Goal: Task Accomplishment & Management: Manage account settings

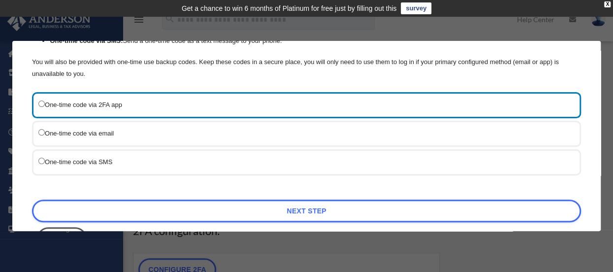
scroll to position [134, 0]
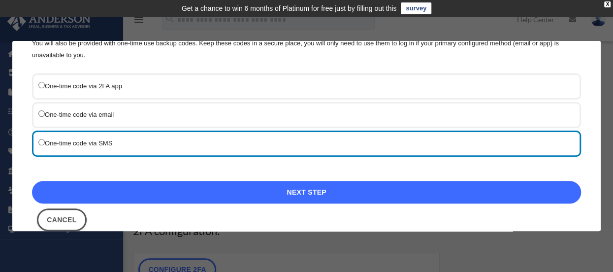
click at [273, 187] on link "Next Step" at bounding box center [306, 192] width 549 height 23
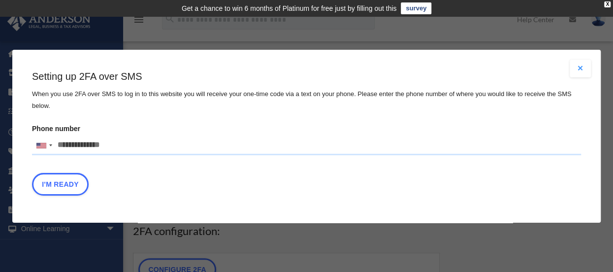
click at [196, 143] on input "Phone number United States +1 United Kingdom +44 Afghanistan (‫افغانستان‬‎) +93…" at bounding box center [306, 145] width 549 height 20
type input "**********"
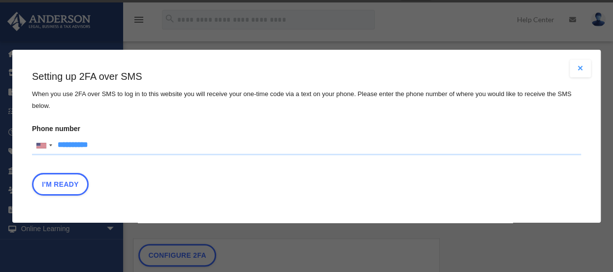
scroll to position [17, 0]
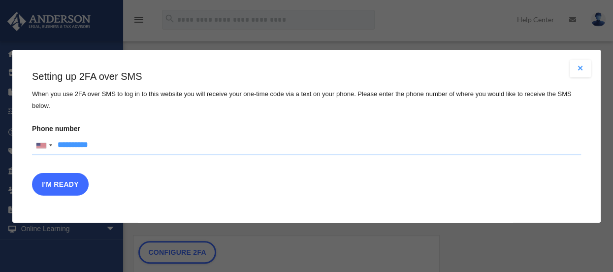
click at [64, 186] on button "I'm Ready" at bounding box center [60, 183] width 57 height 23
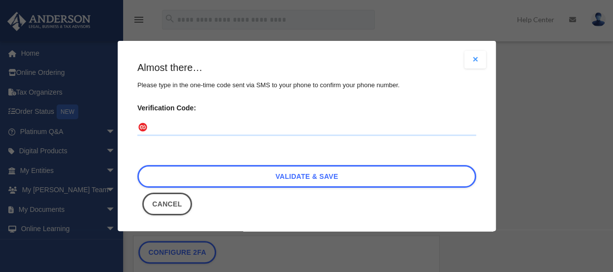
click at [175, 129] on input "Verification Code:" at bounding box center [306, 128] width 339 height 16
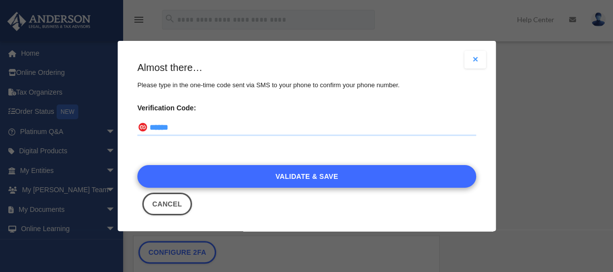
type input "******"
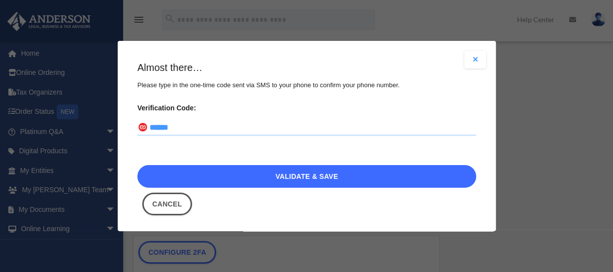
click at [275, 175] on link "Validate & Save" at bounding box center [306, 175] width 339 height 23
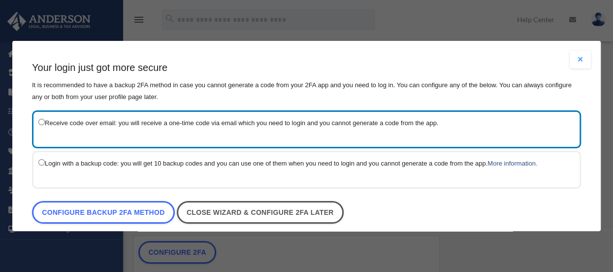
scroll to position [11, 0]
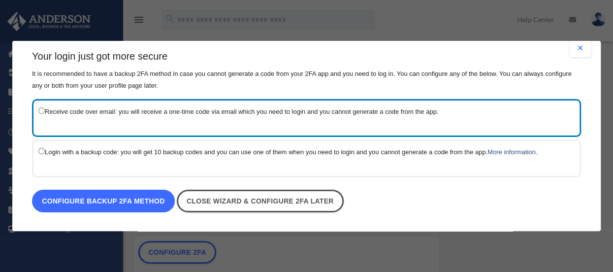
click at [101, 195] on link "Configure backup 2FA method" at bounding box center [103, 201] width 143 height 23
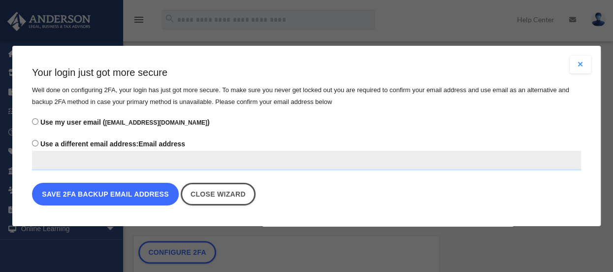
click at [106, 196] on button "Save 2FA backup email address" at bounding box center [105, 194] width 147 height 23
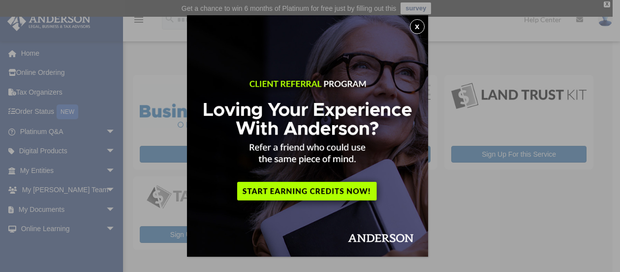
click at [420, 28] on button "x" at bounding box center [417, 26] width 15 height 15
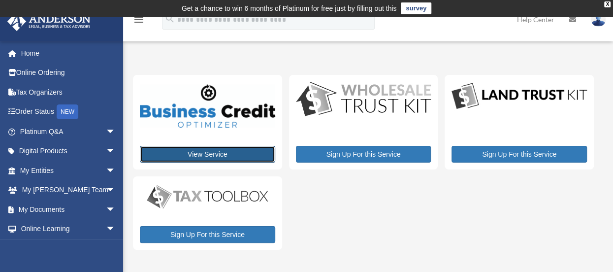
click at [214, 154] on link "View Service" at bounding box center [207, 154] width 135 height 17
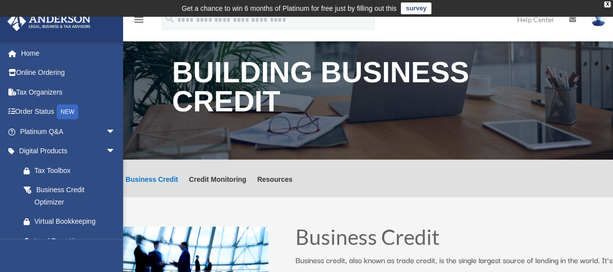
click at [609, 1] on td "Get a chance to win 6 months of Platinum for free just by filling out this surv…" at bounding box center [306, 8] width 613 height 17
click at [606, 1] on div "X" at bounding box center [607, 4] width 6 height 6
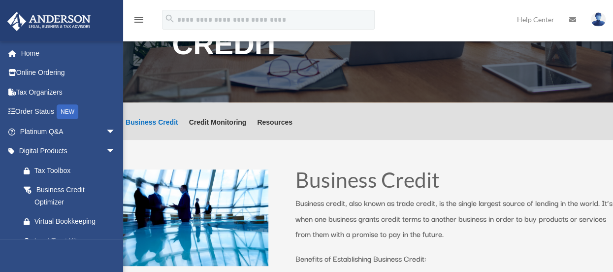
scroll to position [53, 0]
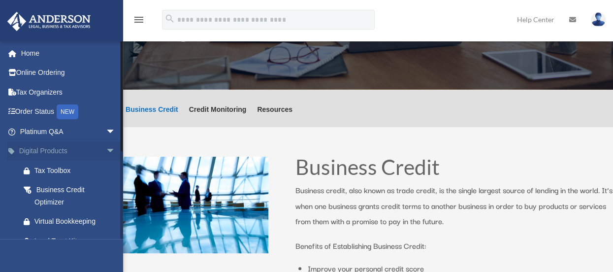
click at [106, 149] on span "arrow_drop_down" at bounding box center [116, 151] width 20 height 20
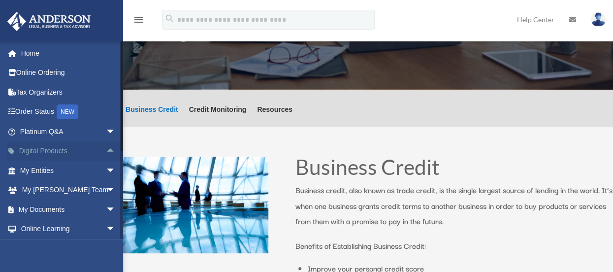
click at [106, 149] on span "arrow_drop_up" at bounding box center [116, 151] width 20 height 20
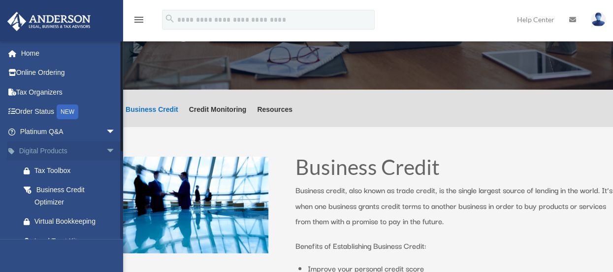
click at [106, 149] on span "arrow_drop_down" at bounding box center [116, 151] width 20 height 20
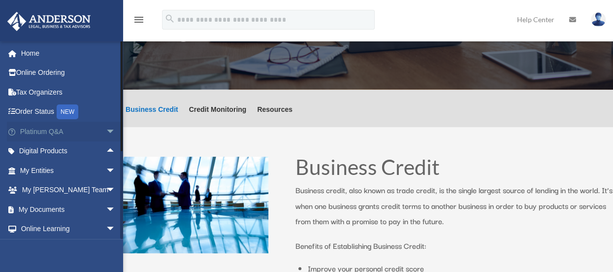
click at [106, 130] on span "arrow_drop_down" at bounding box center [116, 132] width 20 height 20
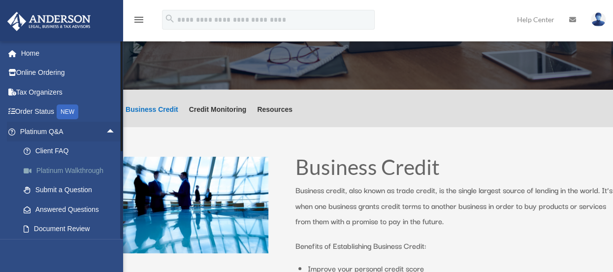
click at [90, 170] on link "Platinum Walkthrough" at bounding box center [72, 170] width 117 height 20
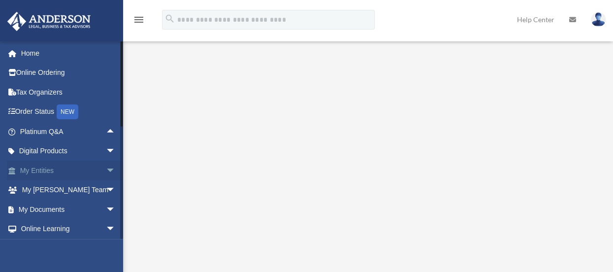
click at [106, 169] on span "arrow_drop_down" at bounding box center [116, 170] width 20 height 20
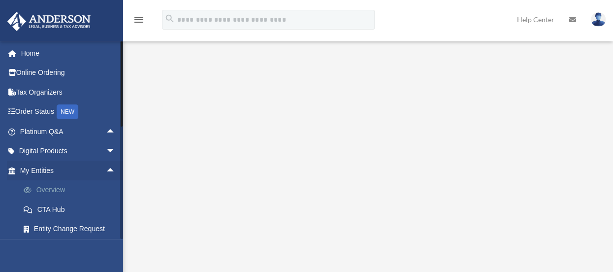
click at [58, 188] on link "Overview" at bounding box center [72, 190] width 117 height 20
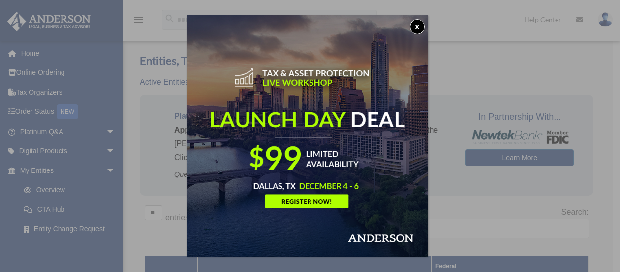
click at [416, 25] on button "x" at bounding box center [417, 26] width 15 height 15
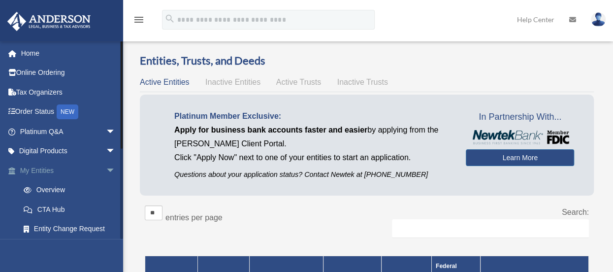
click at [106, 169] on span "arrow_drop_down" at bounding box center [116, 170] width 20 height 20
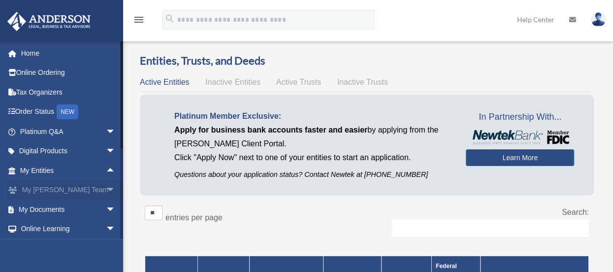
click at [106, 191] on span "arrow_drop_down" at bounding box center [116, 190] width 20 height 20
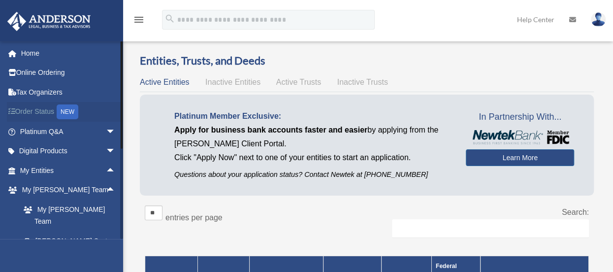
click at [32, 111] on link "Order Status NEW" at bounding box center [69, 112] width 124 height 20
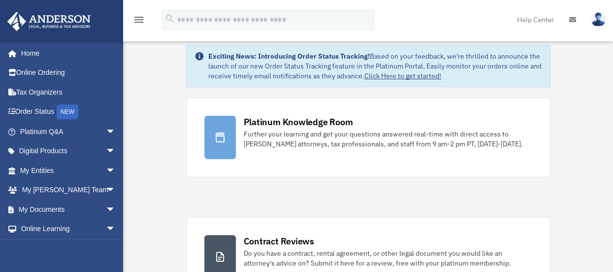
scroll to position [14, 0]
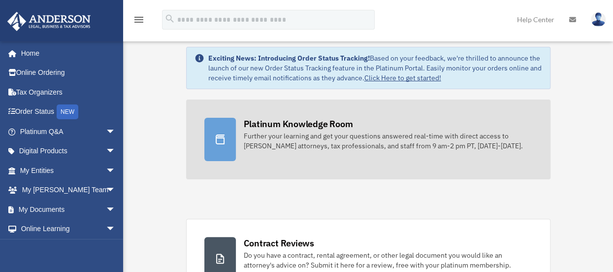
click at [213, 142] on div at bounding box center [220, 139] width 32 height 43
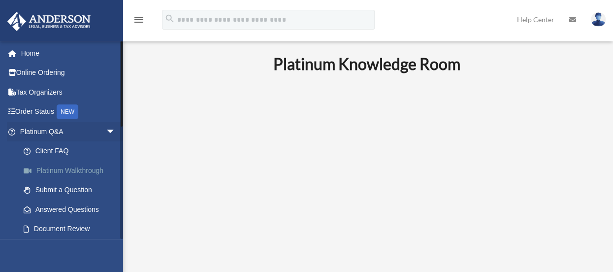
click at [78, 174] on link "Platinum Walkthrough" at bounding box center [72, 170] width 117 height 20
